Goal: Task Accomplishment & Management: Complete application form

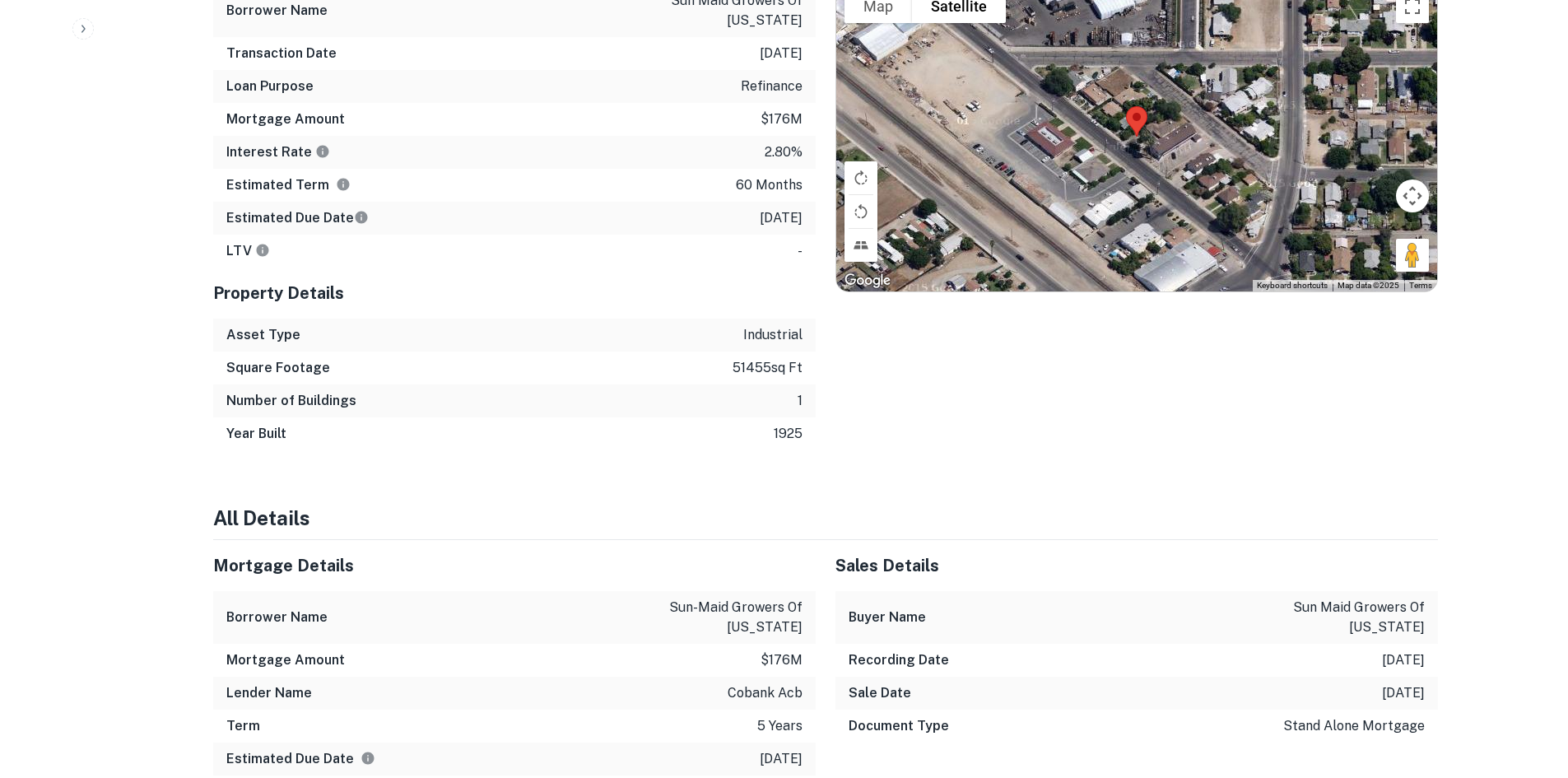
scroll to position [1646, 0]
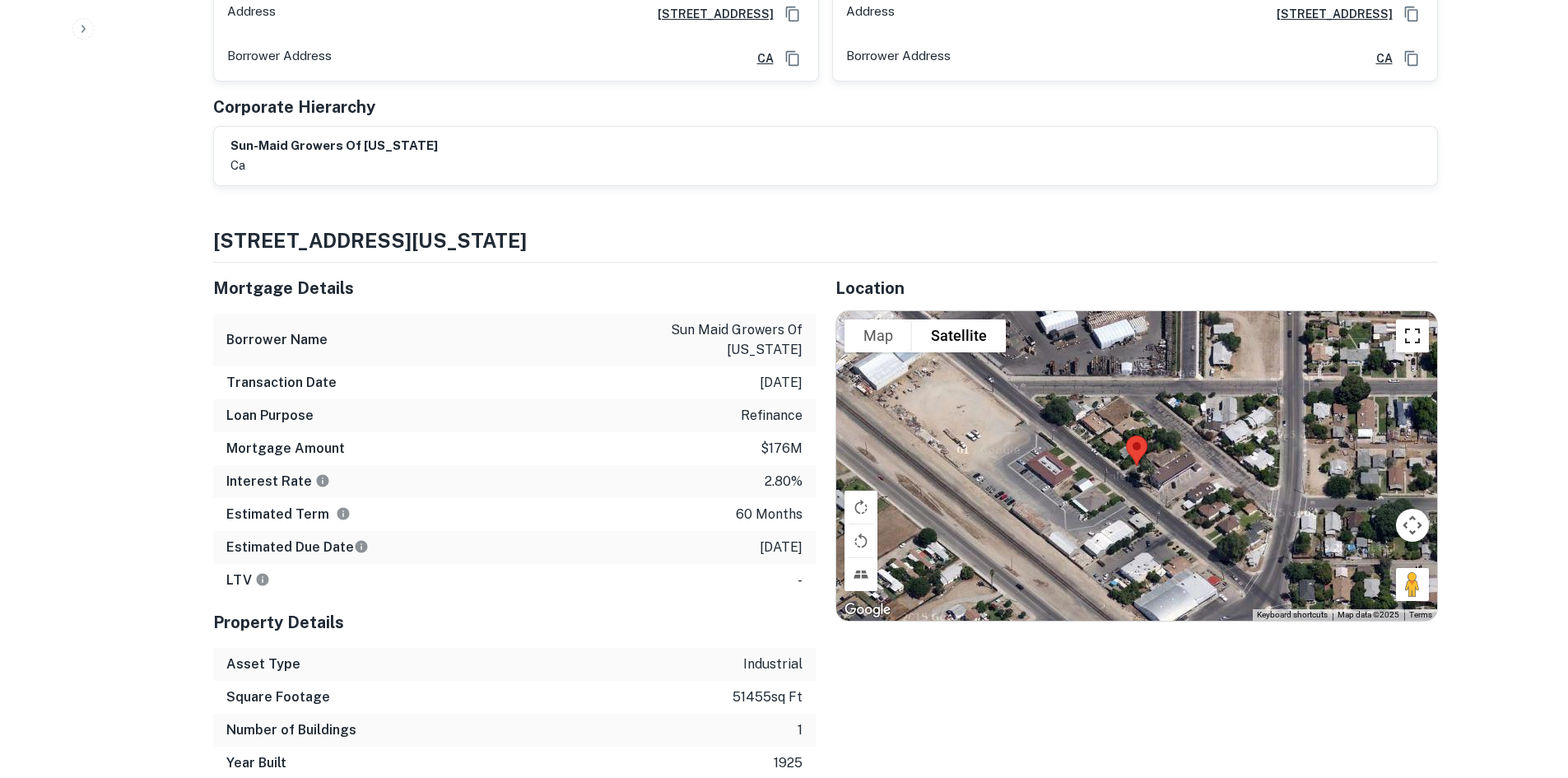
click at [1418, 319] on button "Toggle fullscreen view" at bounding box center [1412, 335] width 33 height 33
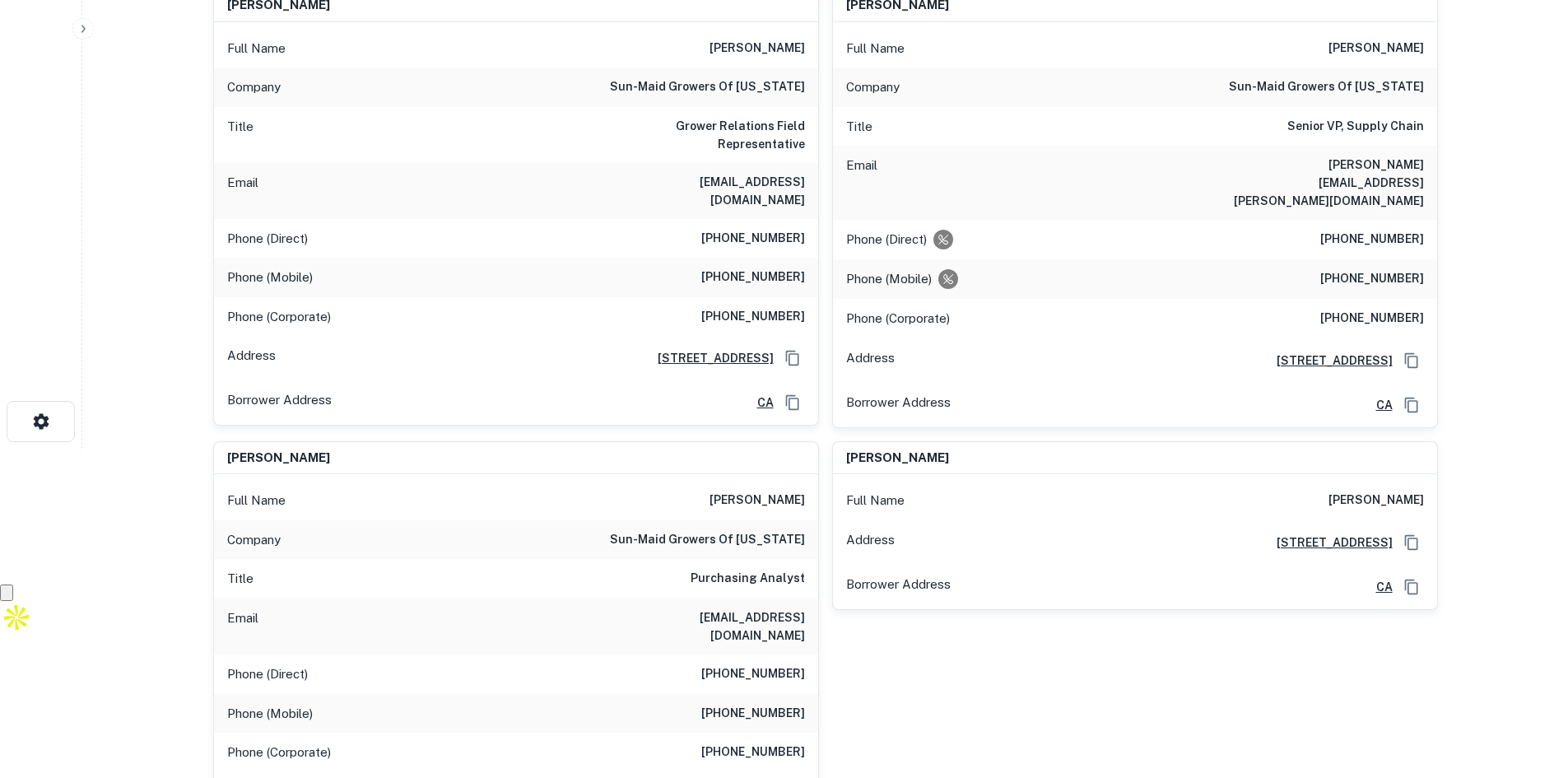
scroll to position [0, 0]
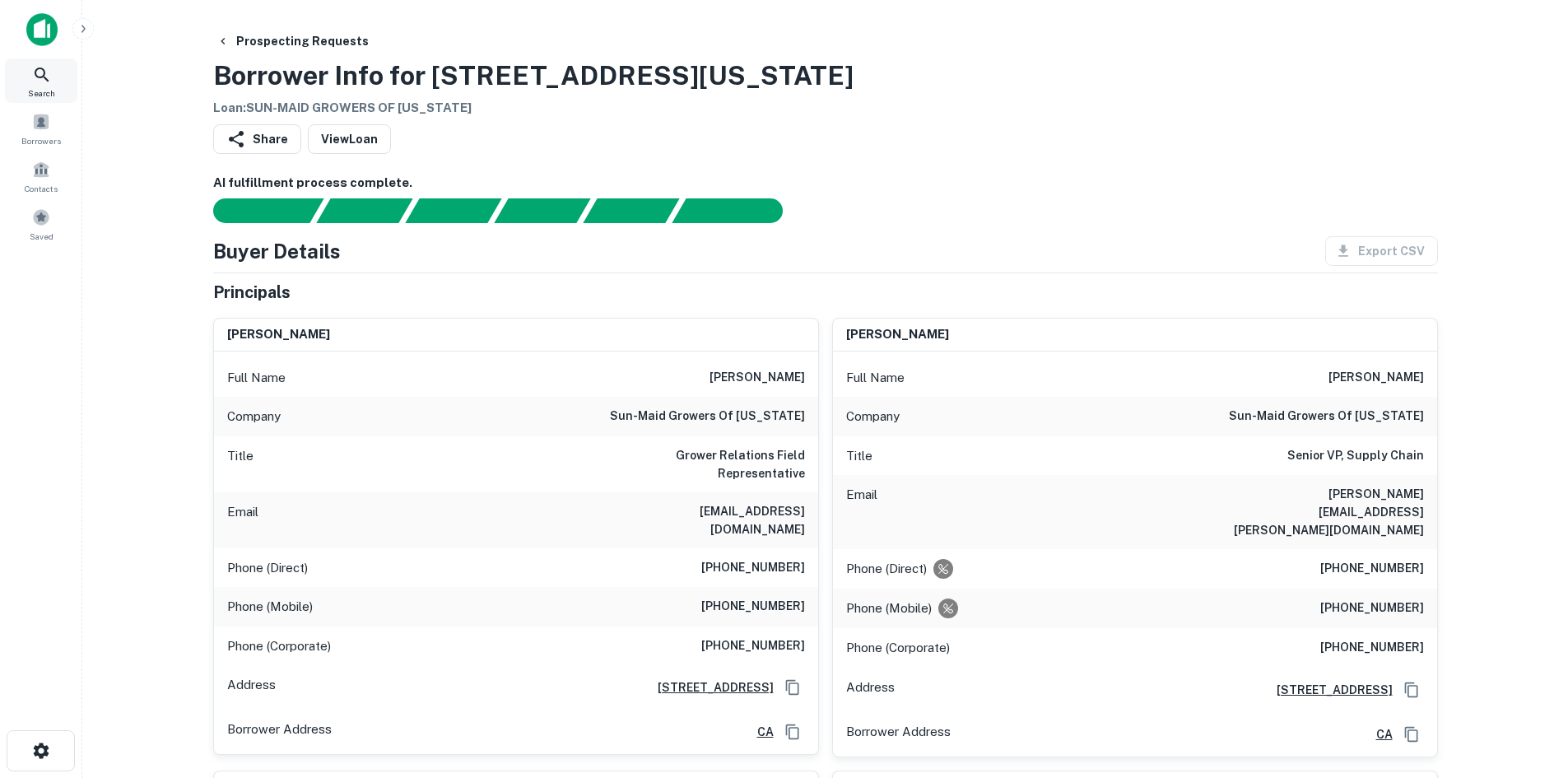
click at [55, 83] on div "Search" at bounding box center [41, 81] width 72 height 44
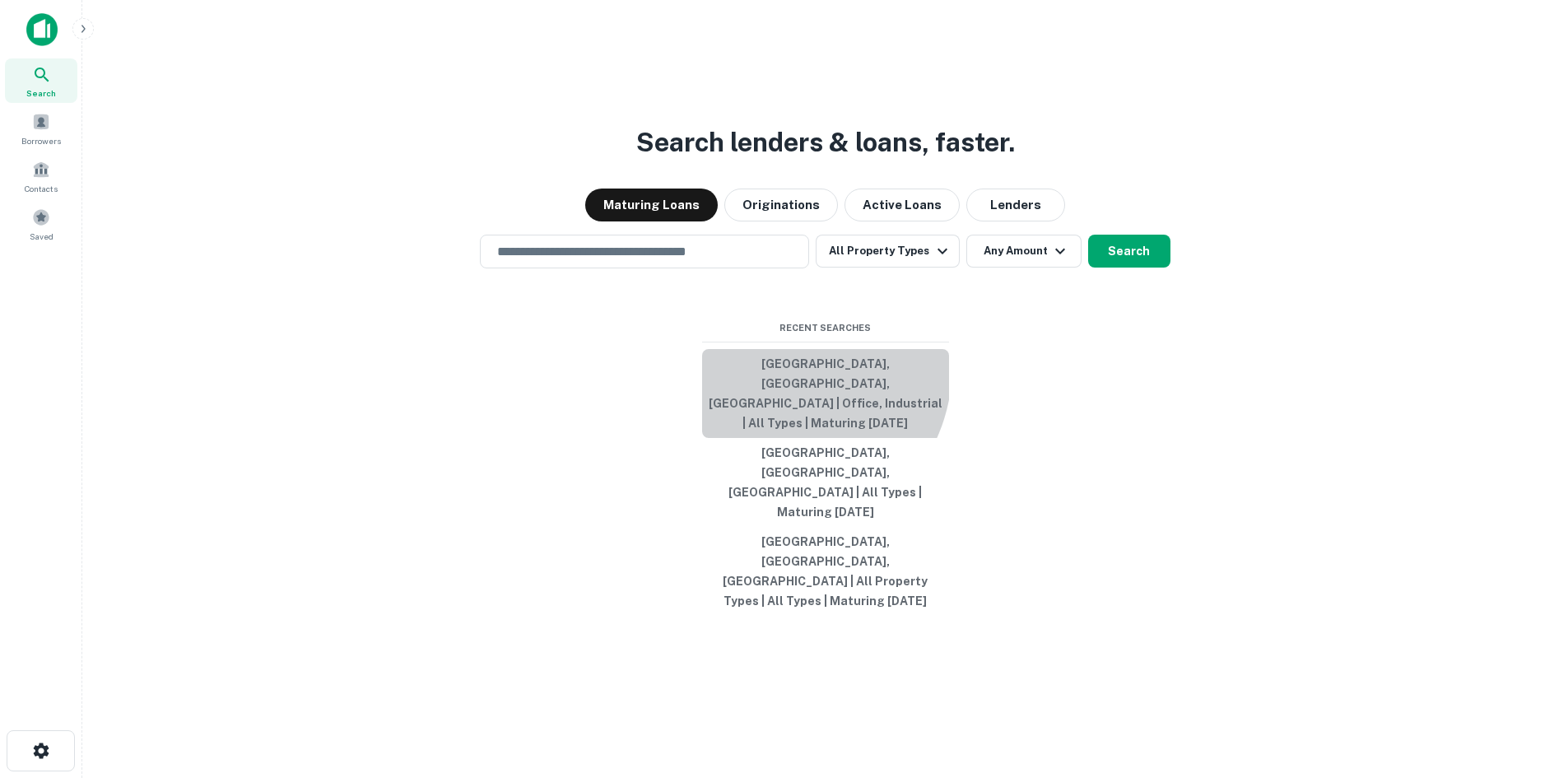
click at [775, 425] on button "[GEOGRAPHIC_DATA], [GEOGRAPHIC_DATA], [GEOGRAPHIC_DATA] | Office, Industrial | …" at bounding box center [826, 394] width 247 height 89
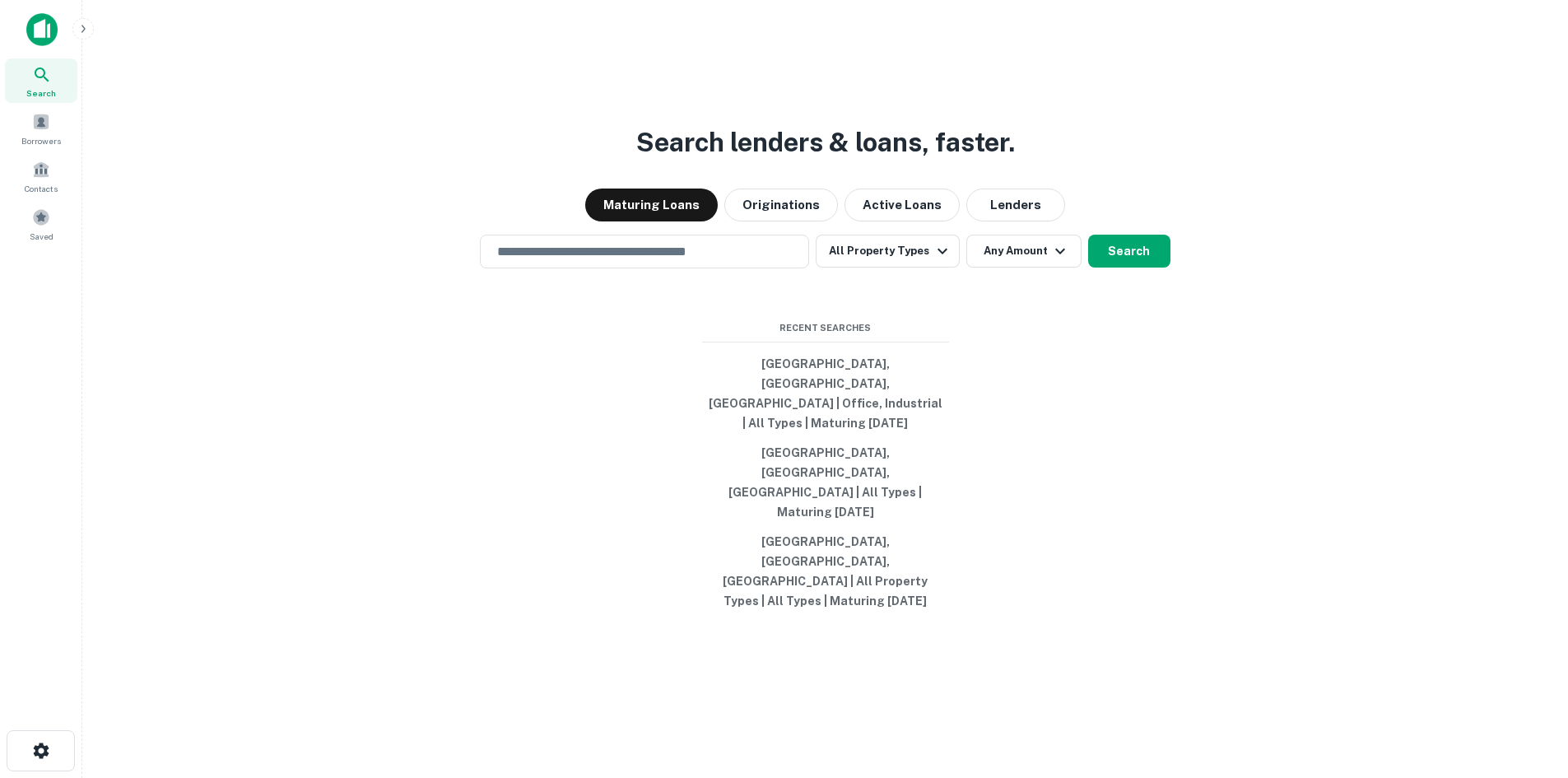
type input "**********"
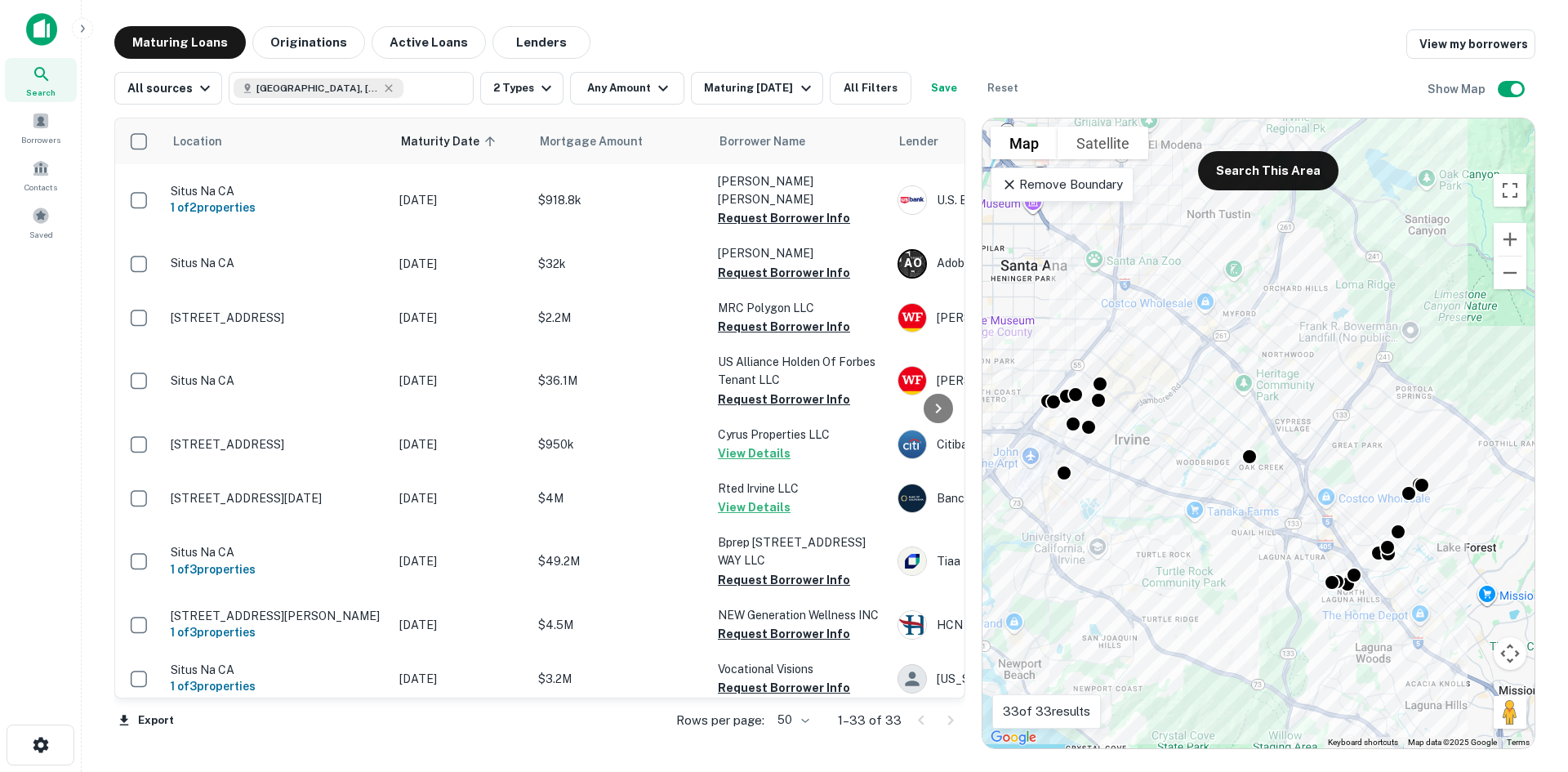
click at [1249, 456] on div at bounding box center [1249, 456] width 17 height 17
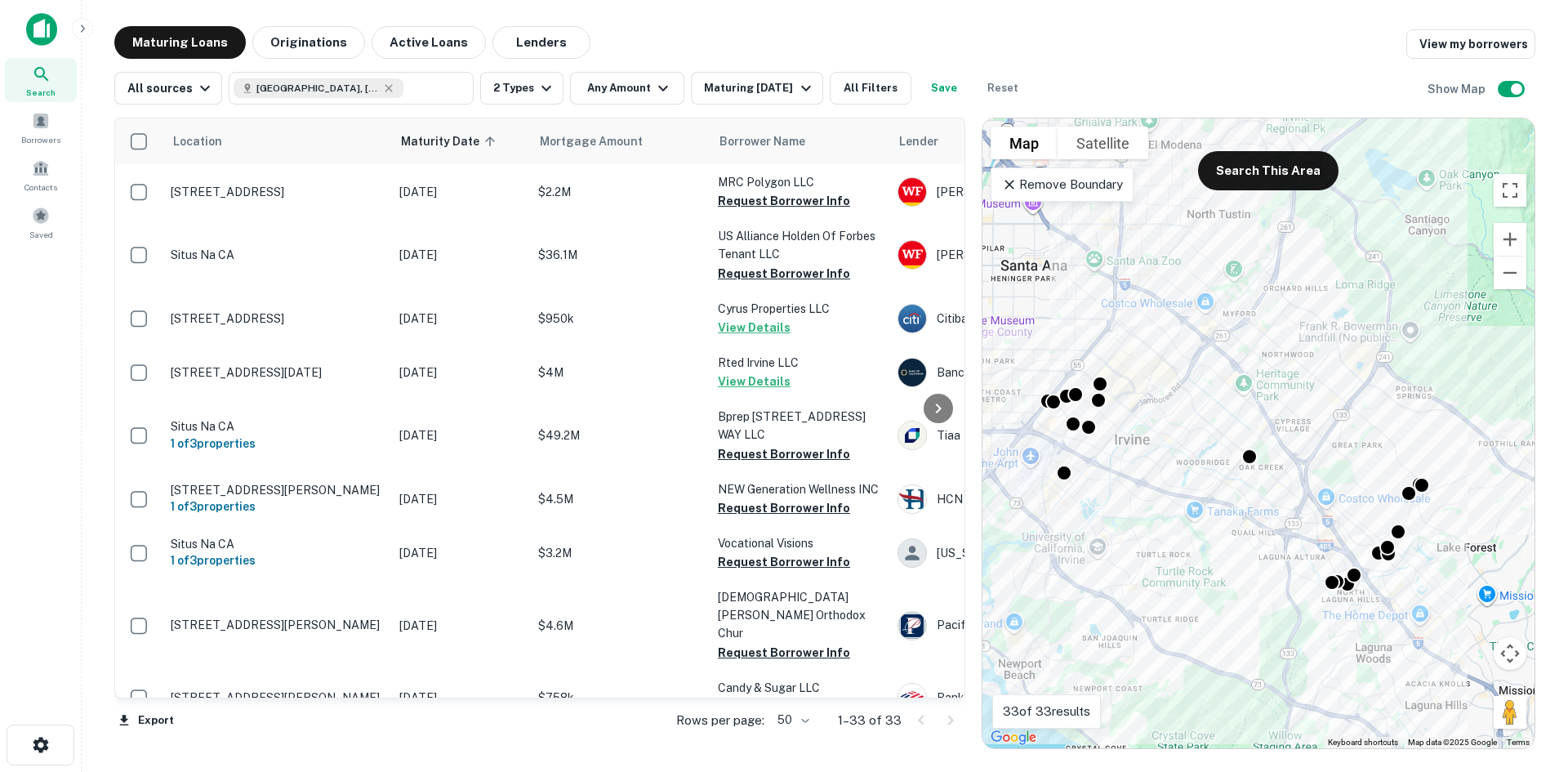
scroll to position [163, 0]
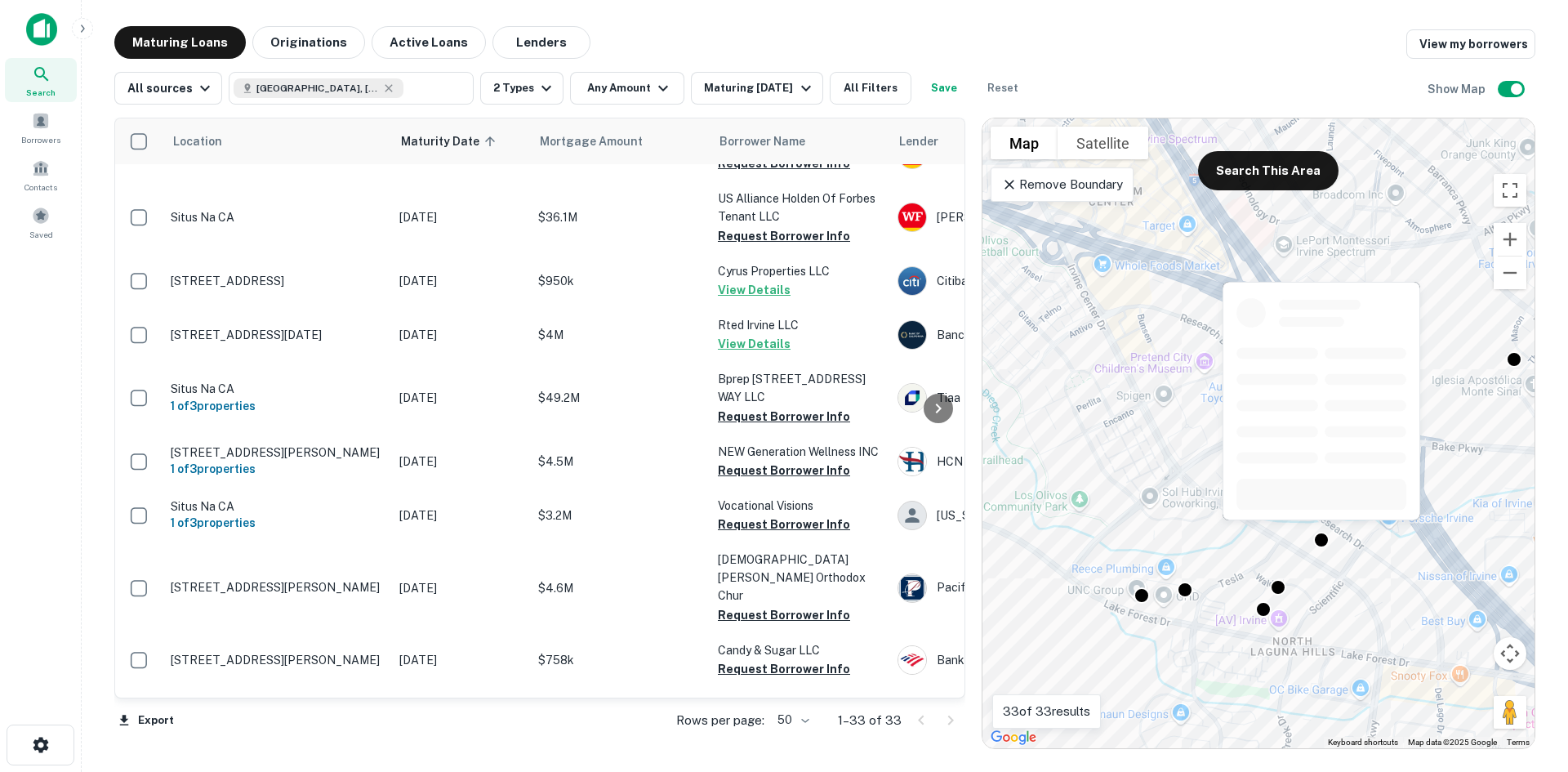
click at [1321, 543] on div at bounding box center [1322, 540] width 17 height 17
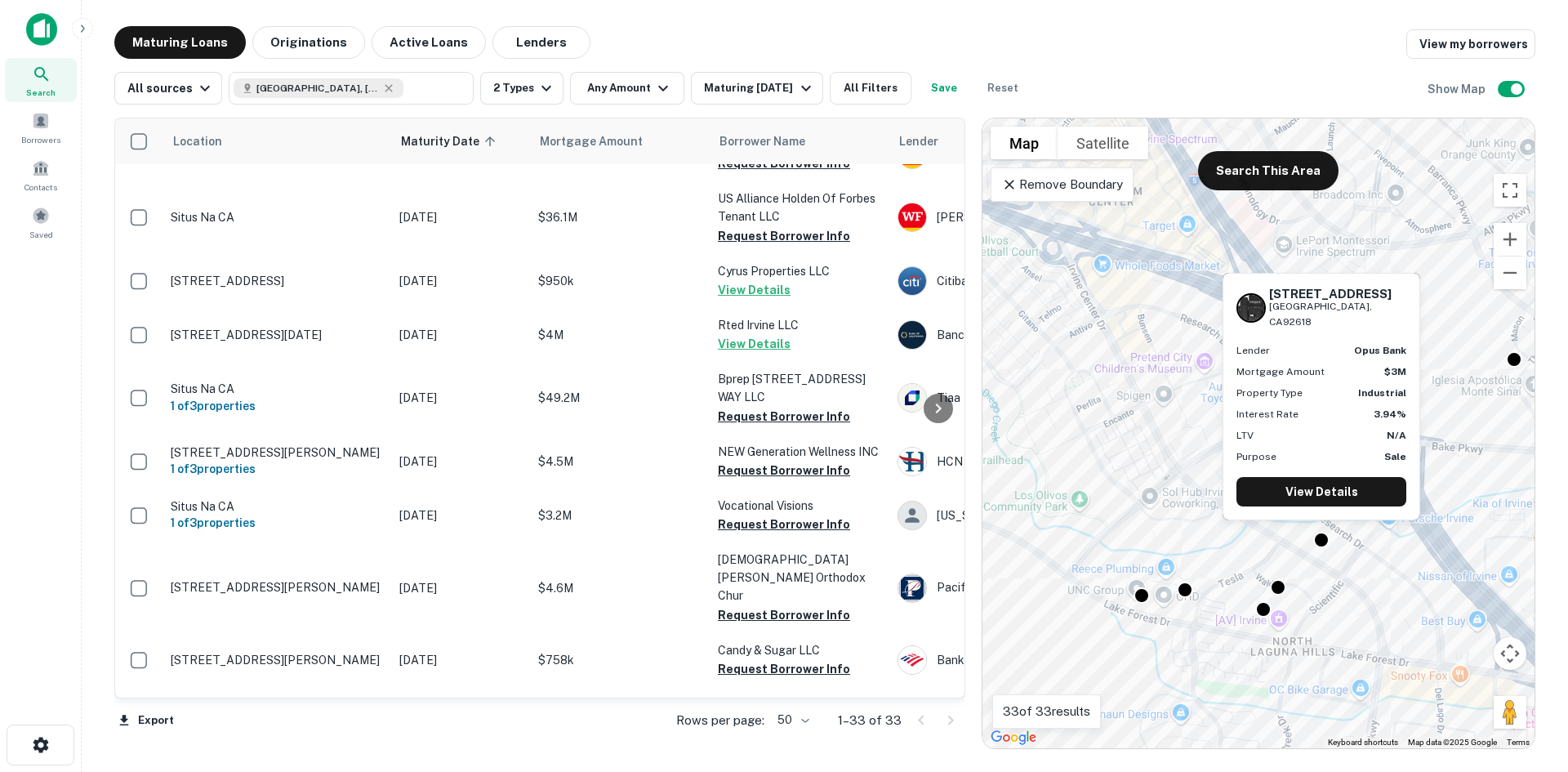
click at [1317, 490] on link "View Details" at bounding box center [1322, 491] width 170 height 29
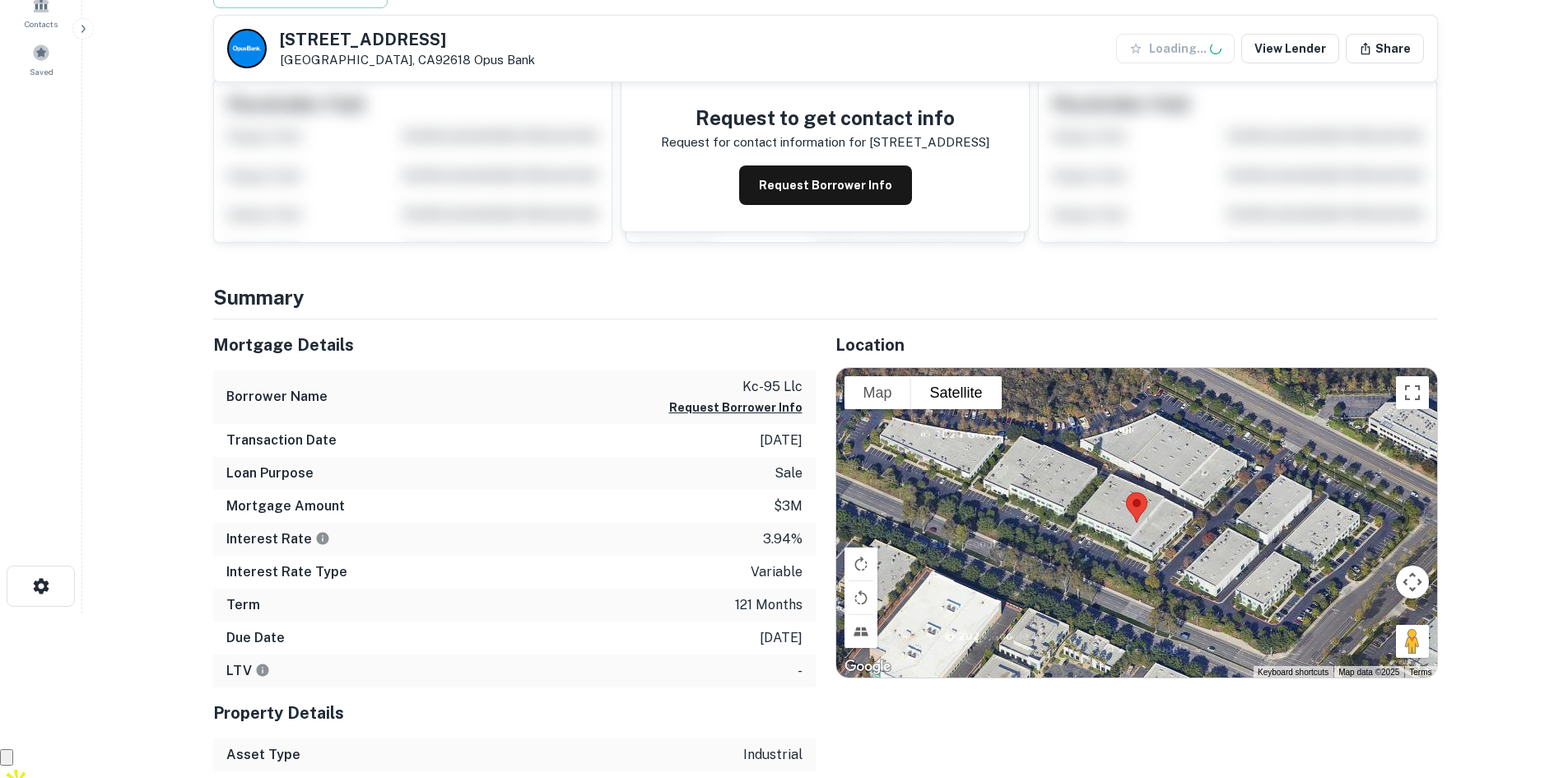
scroll to position [247, 0]
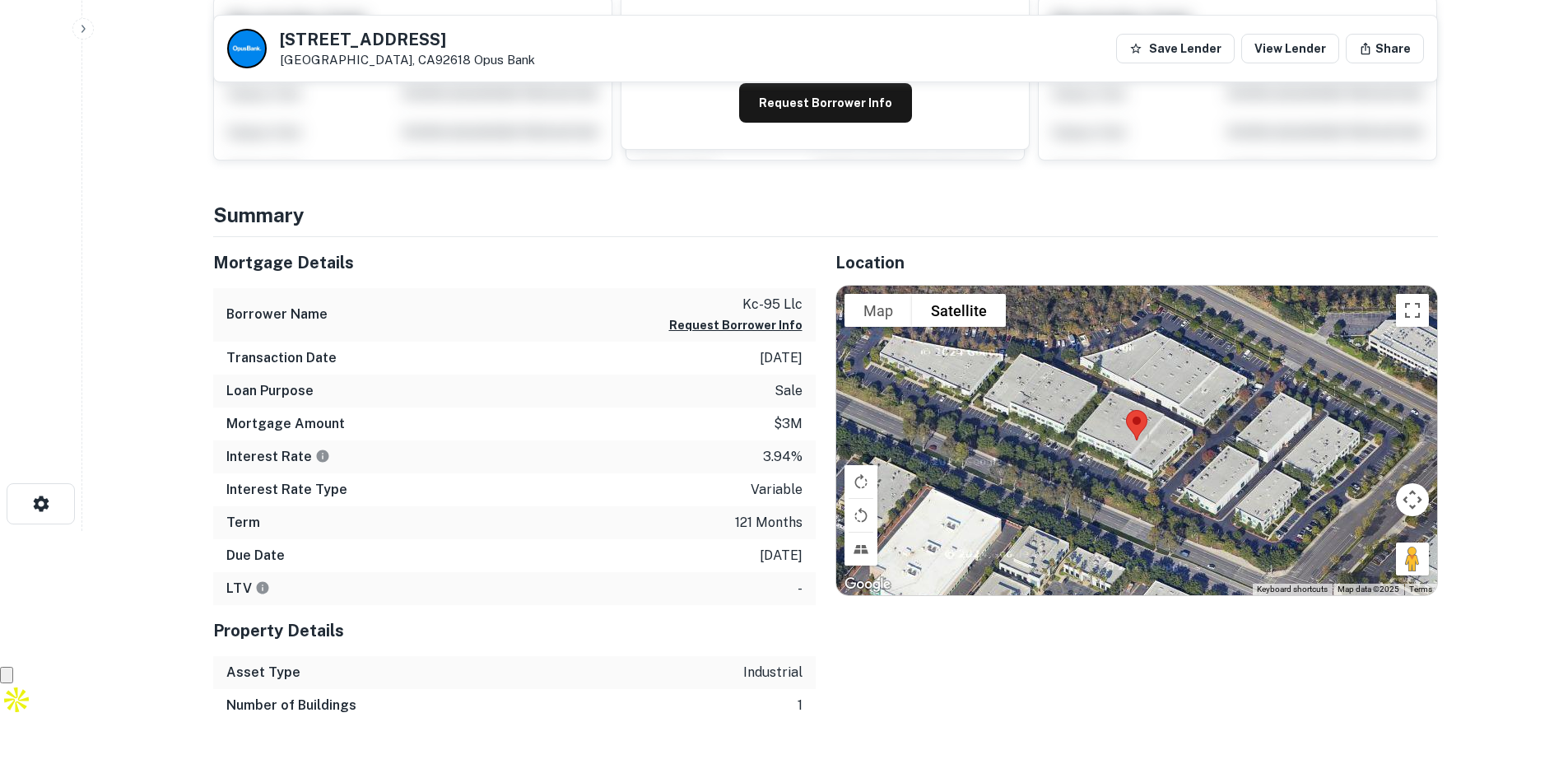
click at [716, 327] on button "Request Borrower Info" at bounding box center [736, 325] width 133 height 20
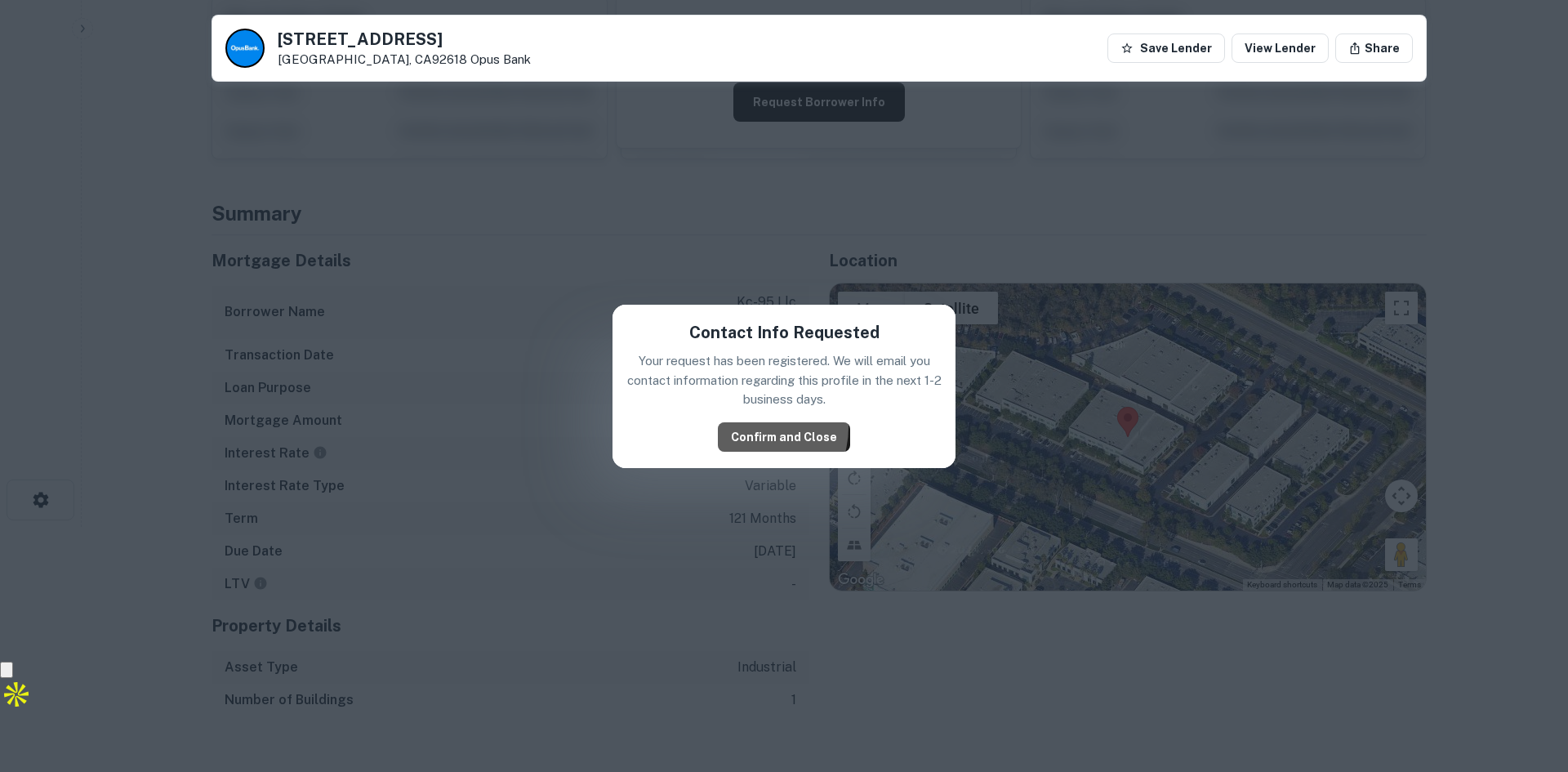
click at [752, 427] on button "Confirm and Close" at bounding box center [784, 437] width 132 height 29
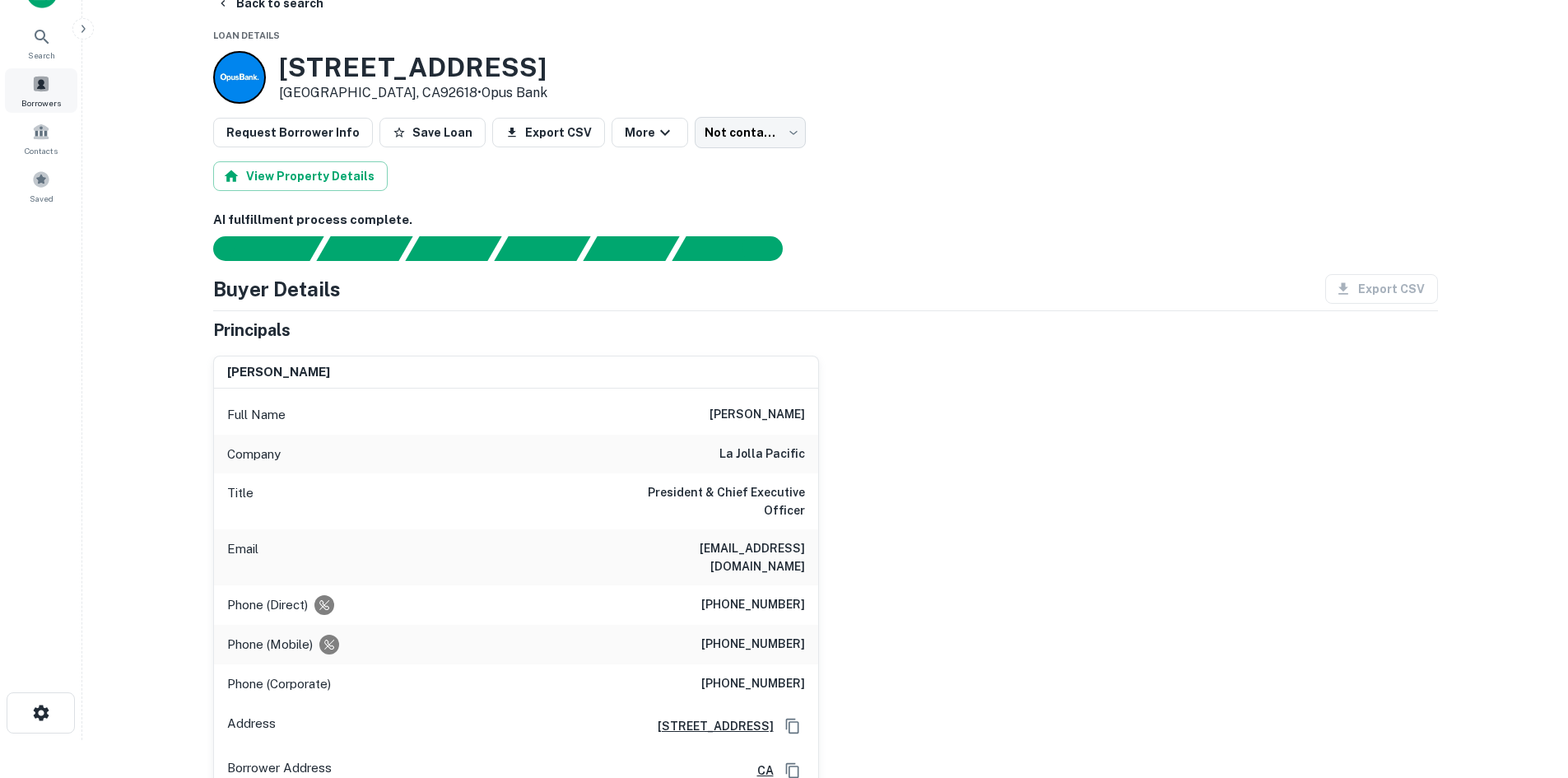
scroll to position [0, 0]
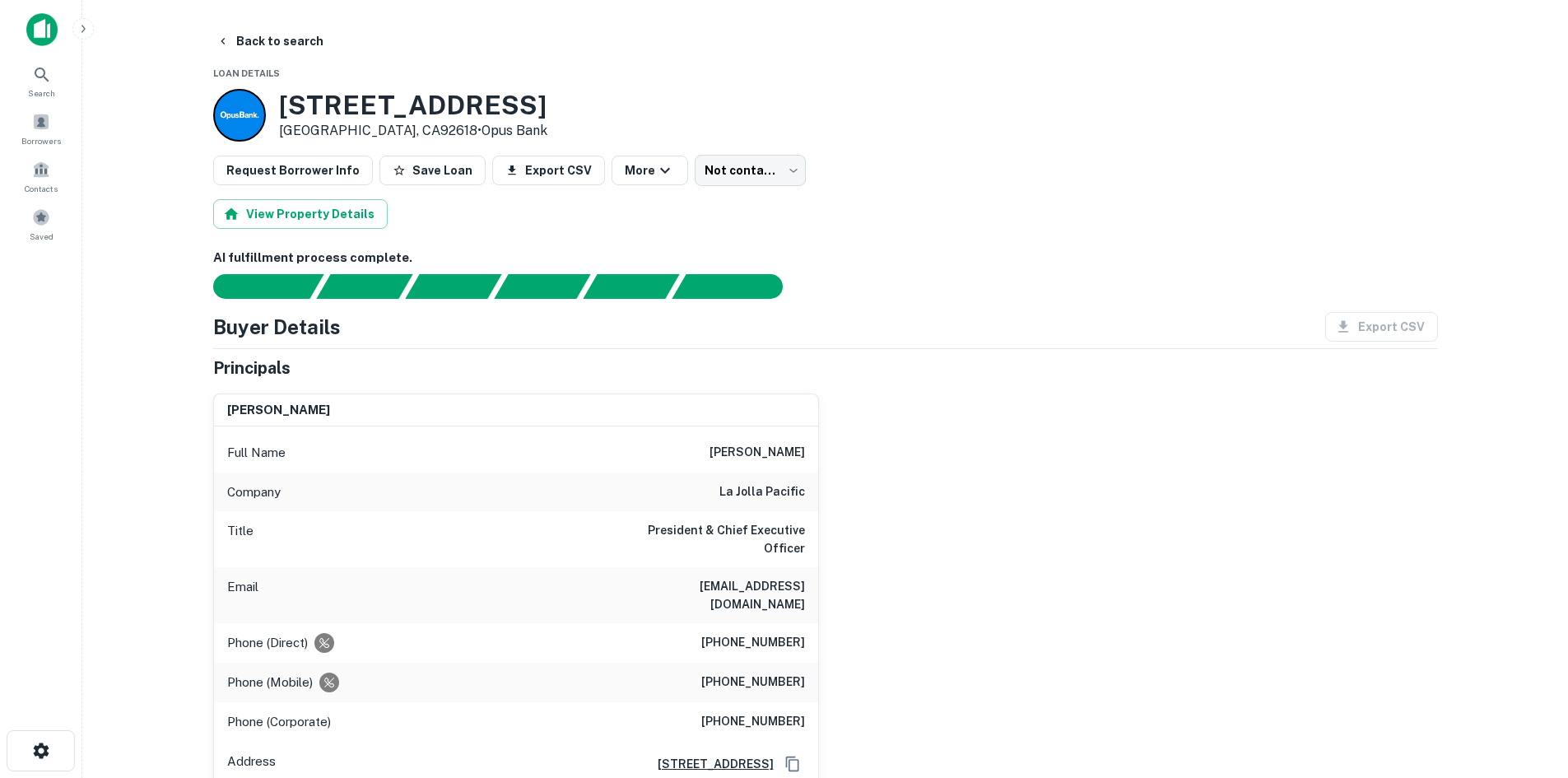
click at [302, 45] on button "Back to search" at bounding box center [269, 41] width 120 height 29
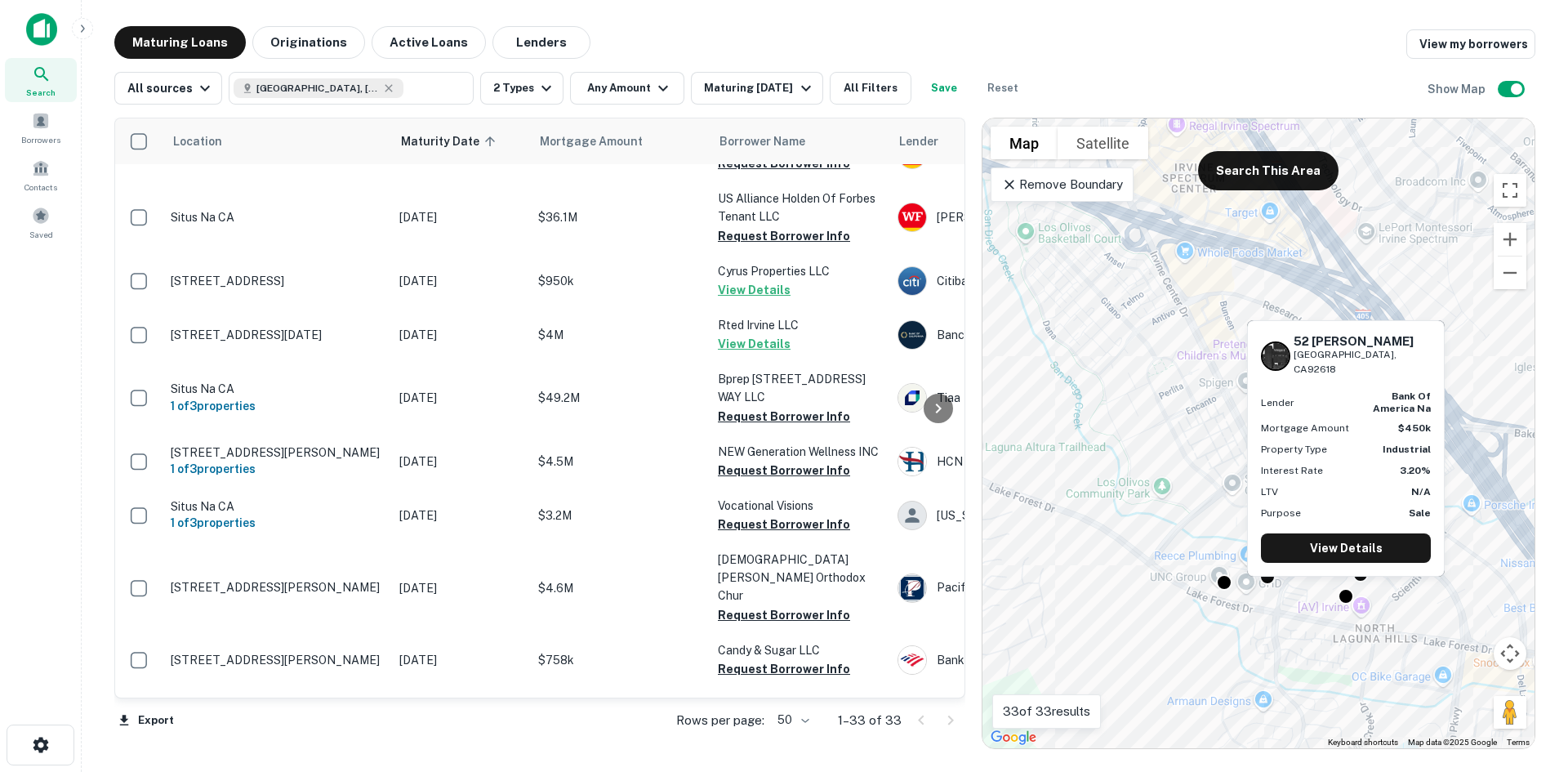
click at [1347, 593] on div at bounding box center [1346, 596] width 17 height 17
click at [1362, 577] on div "52 Maxwell Irvine, CA92618 Lender bank of america na Mortgage Amount $450k Prop…" at bounding box center [1347, 453] width 201 height 269
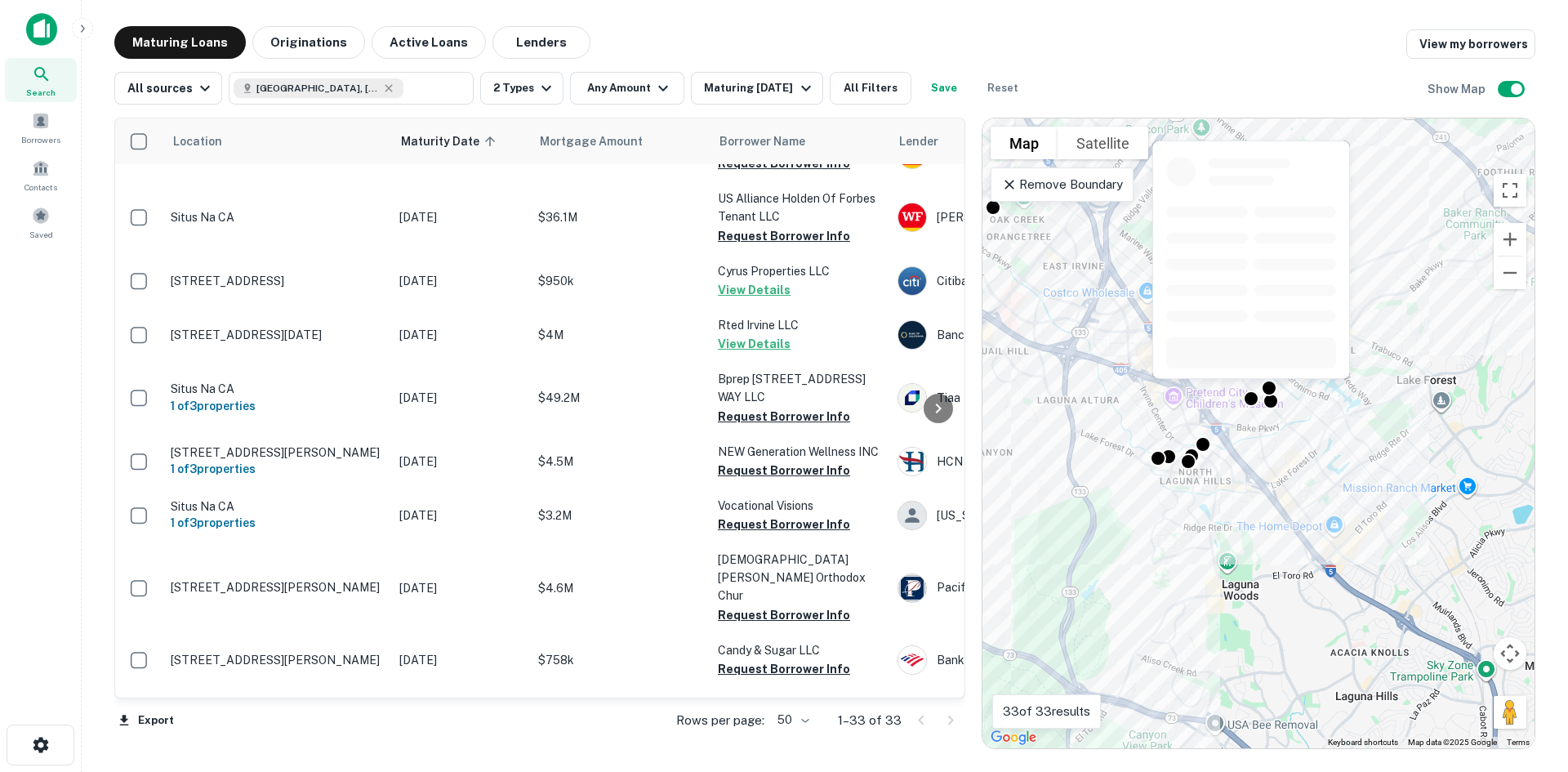
click at [1247, 396] on div at bounding box center [1251, 399] width 17 height 17
